Goal: Find specific page/section: Find specific page/section

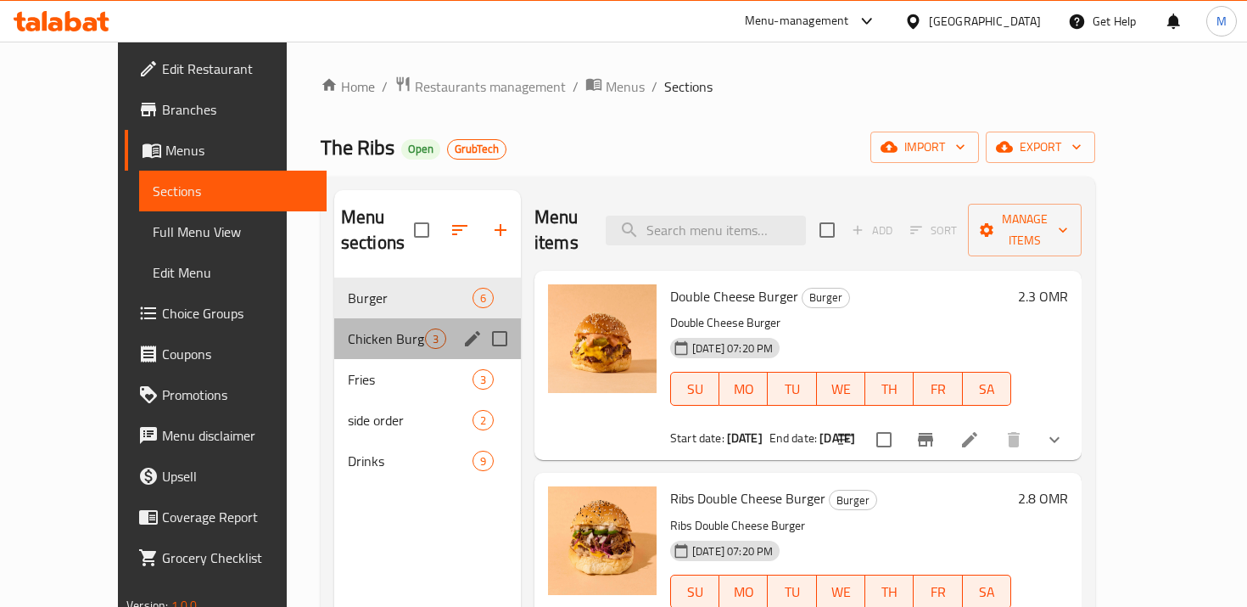
click at [342, 318] on div "Chicken Burger 3" at bounding box center [427, 338] width 187 height 41
click at [373, 288] on span "Burger" at bounding box center [410, 298] width 125 height 20
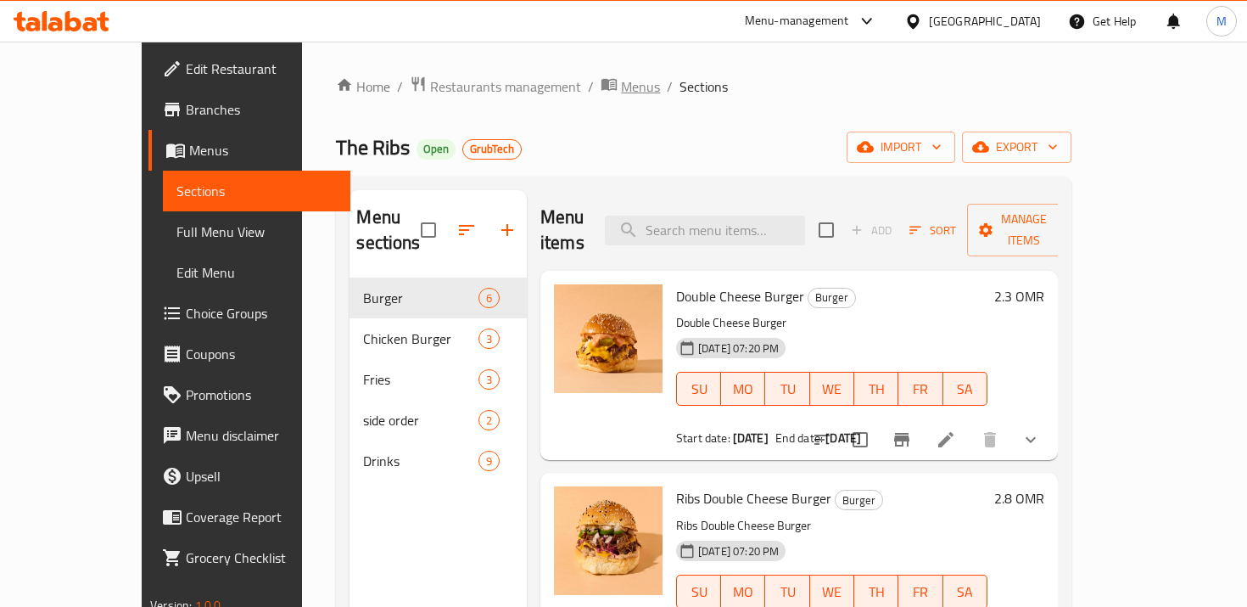
click at [621, 76] on span "Menus" at bounding box center [640, 86] width 39 height 20
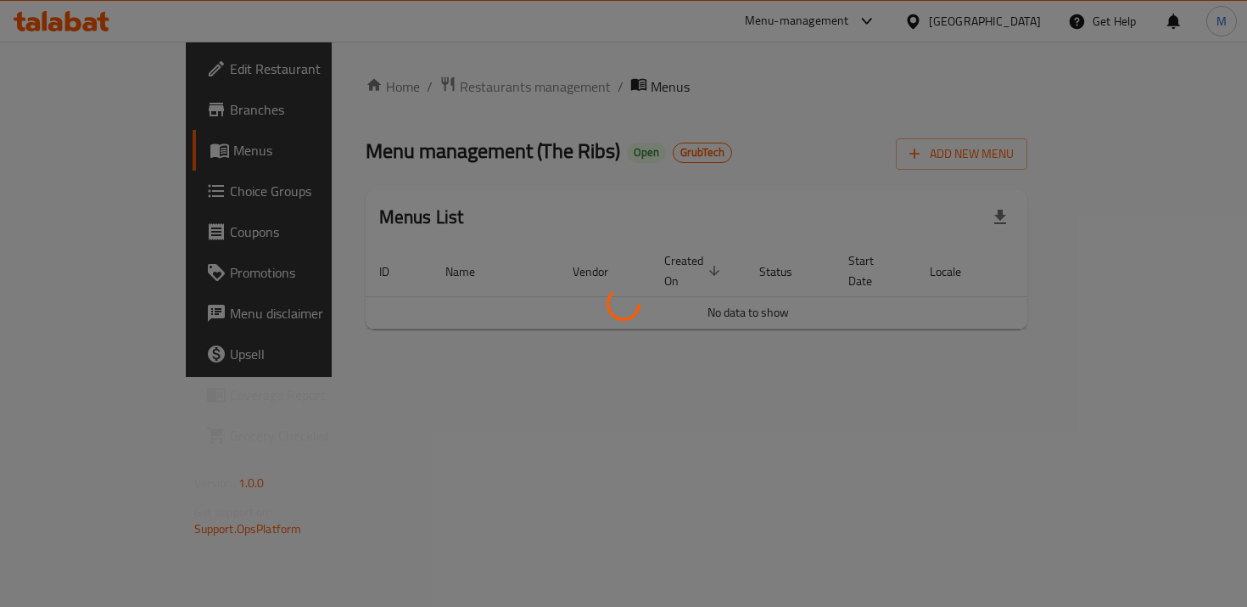
click at [416, 96] on div at bounding box center [623, 303] width 1247 height 607
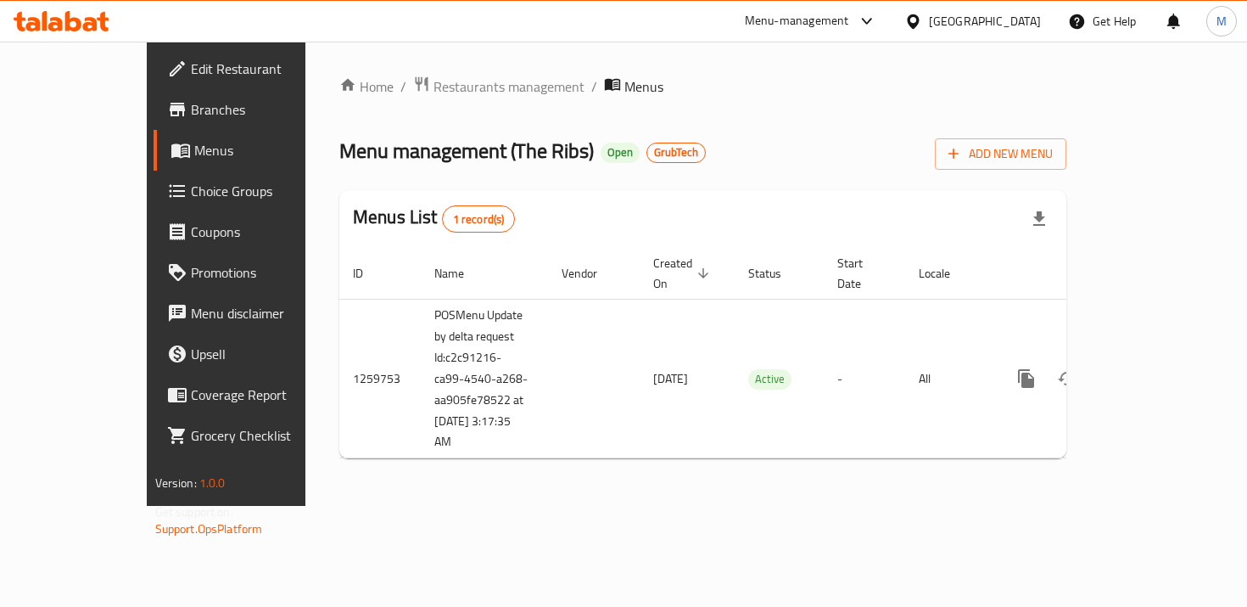
click at [429, 65] on div "Home / Restaurants management / Menus Menu management ( The Ribs ) Open GrubTec…" at bounding box center [702, 274] width 795 height 464
click at [440, 81] on span "Restaurants management" at bounding box center [509, 86] width 151 height 20
